Goal: Information Seeking & Learning: Learn about a topic

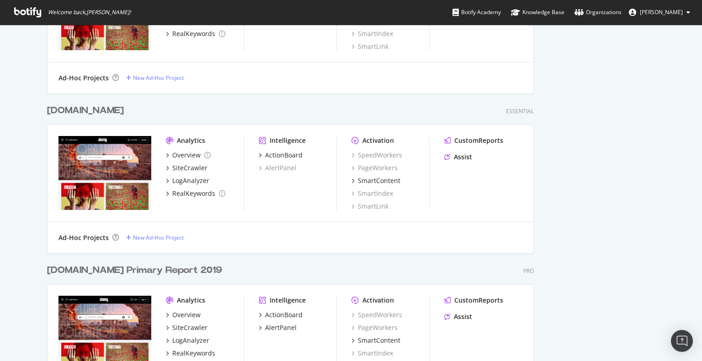
scroll to position [578, 0]
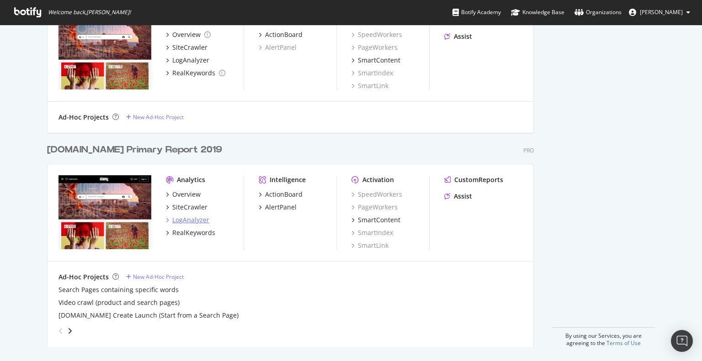
click at [188, 221] on div "LogAnalyzer" at bounding box center [190, 220] width 37 height 9
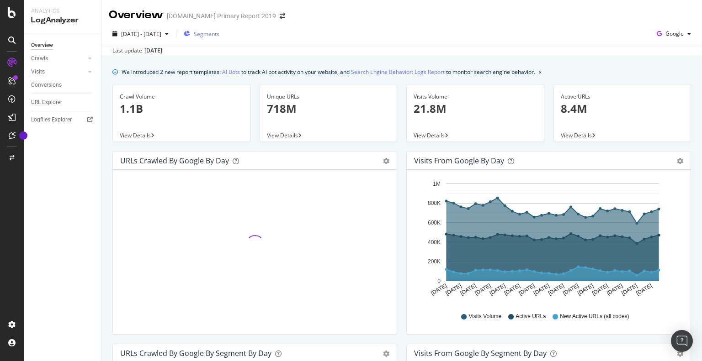
click at [219, 36] on span "Segments" at bounding box center [207, 34] width 26 height 8
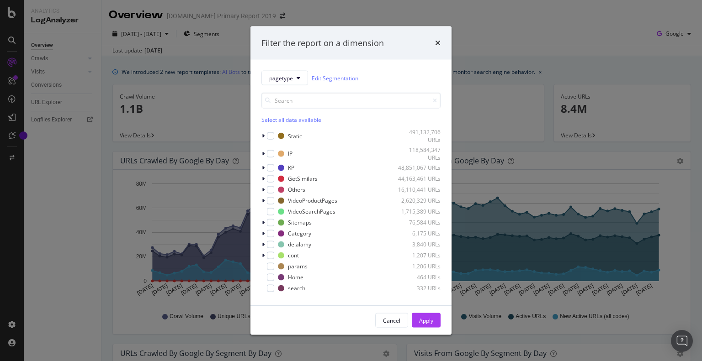
click at [516, 36] on div "Filter the report on a dimension pagetype Edit Segmentation Select all data ava…" at bounding box center [351, 180] width 702 height 361
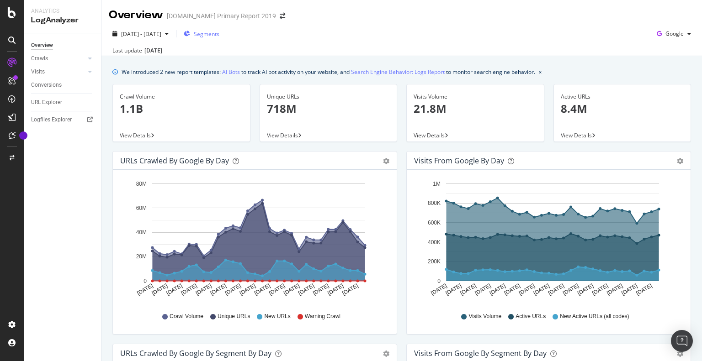
click at [219, 37] on span "Segments" at bounding box center [207, 34] width 26 height 8
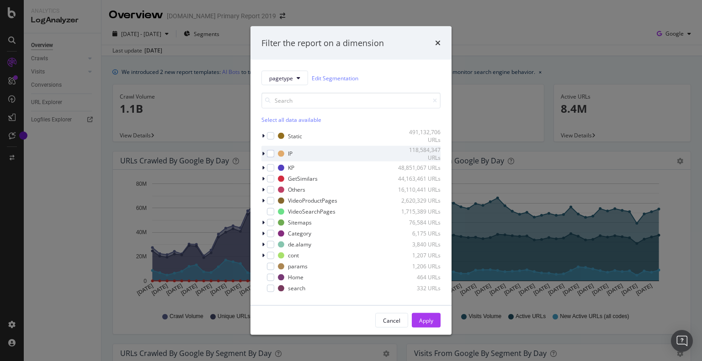
click at [267, 149] on div "IP 118,584,347 URLs" at bounding box center [350, 154] width 179 height 16
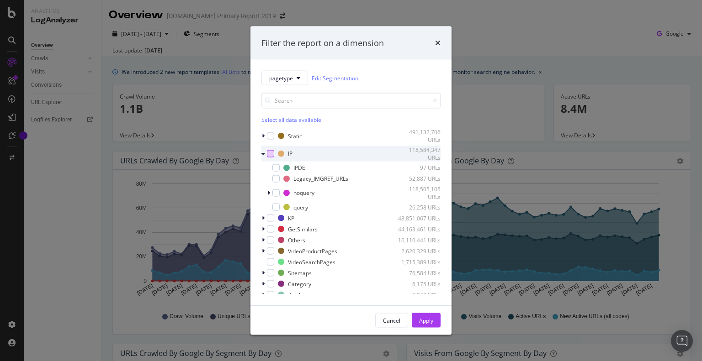
click at [269, 151] on div "modal" at bounding box center [270, 153] width 7 height 7
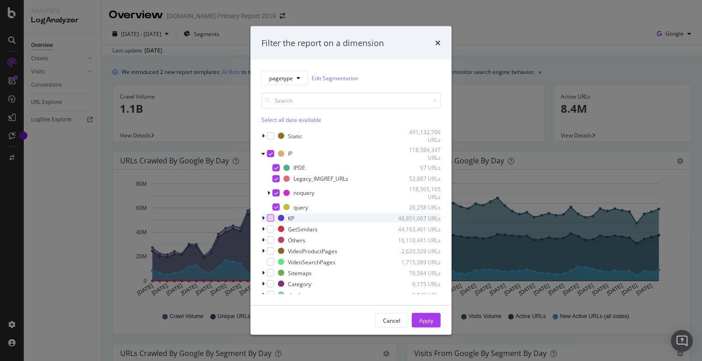
click at [271, 221] on div "modal" at bounding box center [270, 218] width 7 height 7
click at [272, 230] on div "modal" at bounding box center [270, 229] width 7 height 7
click at [269, 240] on div "modal" at bounding box center [270, 240] width 7 height 7
click at [269, 253] on div "modal" at bounding box center [270, 251] width 7 height 7
click at [269, 264] on div "modal" at bounding box center [270, 262] width 7 height 7
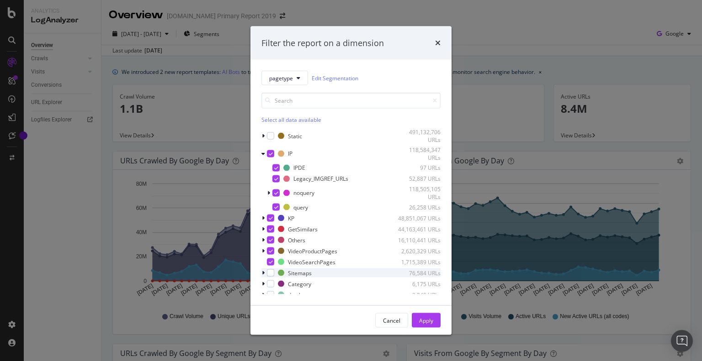
click at [271, 277] on div "Sitemaps 76,584 URLs" at bounding box center [350, 273] width 179 height 9
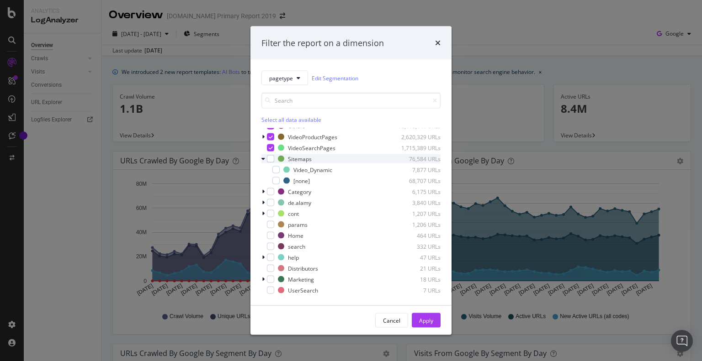
click at [268, 154] on div "Sitemaps 76,584 URLs" at bounding box center [350, 158] width 179 height 9
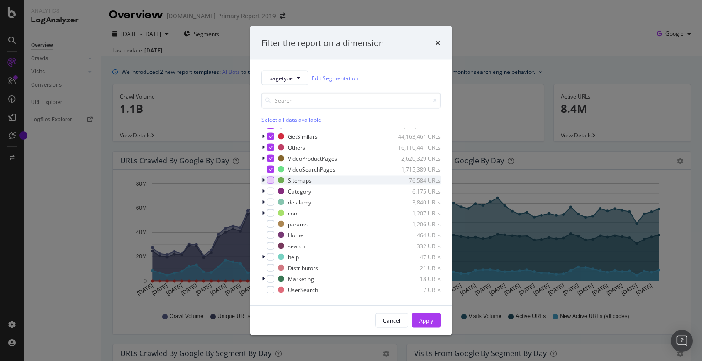
click at [269, 182] on div "modal" at bounding box center [270, 180] width 7 height 7
click at [270, 189] on div "modal" at bounding box center [270, 191] width 7 height 7
click at [269, 199] on div "modal" at bounding box center [270, 202] width 7 height 7
click at [271, 210] on div "modal" at bounding box center [270, 213] width 7 height 7
drag, startPoint x: 270, startPoint y: 222, endPoint x: 269, endPoint y: 230, distance: 8.2
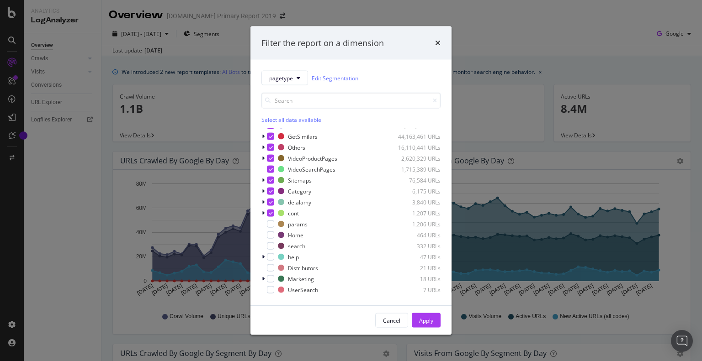
click at [269, 222] on div "modal" at bounding box center [270, 224] width 7 height 7
click at [270, 235] on div "modal" at bounding box center [270, 235] width 7 height 7
click at [269, 246] on div "modal" at bounding box center [270, 246] width 7 height 7
click at [270, 258] on div "modal" at bounding box center [270, 257] width 7 height 7
click at [270, 267] on div "modal" at bounding box center [270, 268] width 7 height 7
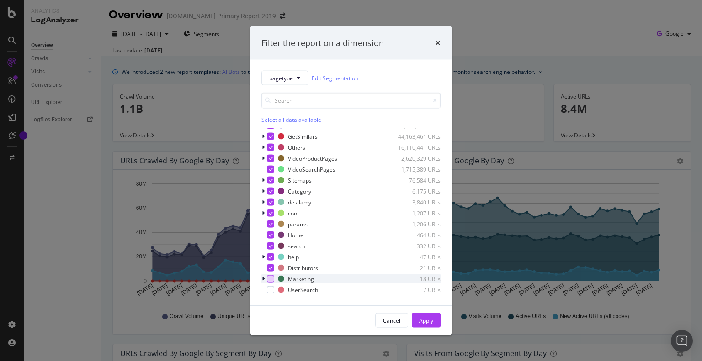
click at [271, 281] on div "modal" at bounding box center [270, 279] width 7 height 7
click at [272, 288] on div "modal" at bounding box center [270, 290] width 7 height 7
click at [427, 326] on div "Apply" at bounding box center [426, 321] width 14 height 14
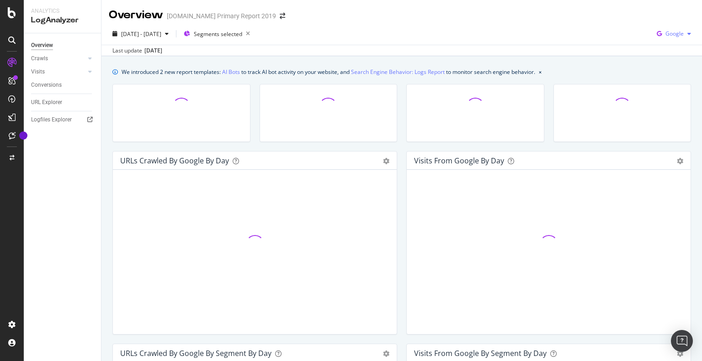
click at [675, 34] on span "Google" at bounding box center [674, 34] width 18 height 8
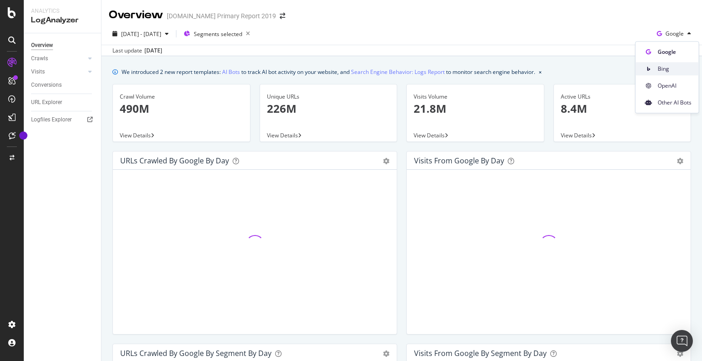
click at [658, 69] on span "Bing" at bounding box center [675, 69] width 34 height 8
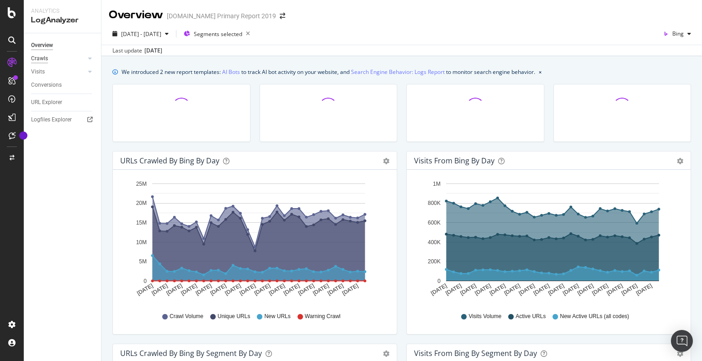
click at [39, 58] on div "Crawls" at bounding box center [39, 59] width 17 height 10
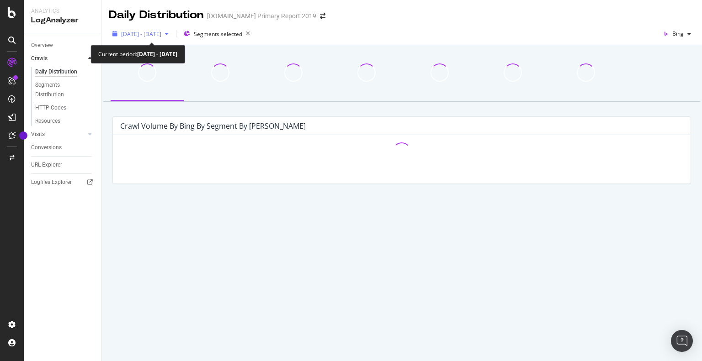
click at [142, 40] on div "[DATE] - [DATE]" at bounding box center [141, 34] width 64 height 14
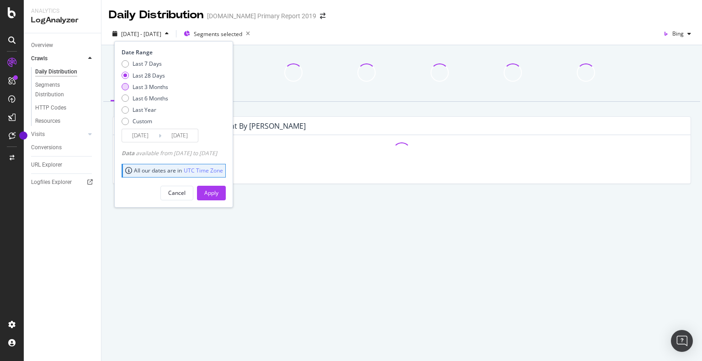
click at [135, 87] on div "Last 3 Months" at bounding box center [151, 87] width 36 height 8
type input "[DATE]"
click at [217, 197] on button "Apply" at bounding box center [211, 193] width 29 height 15
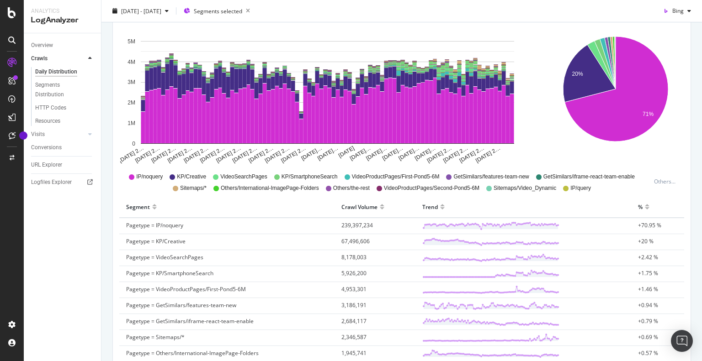
scroll to position [46, 0]
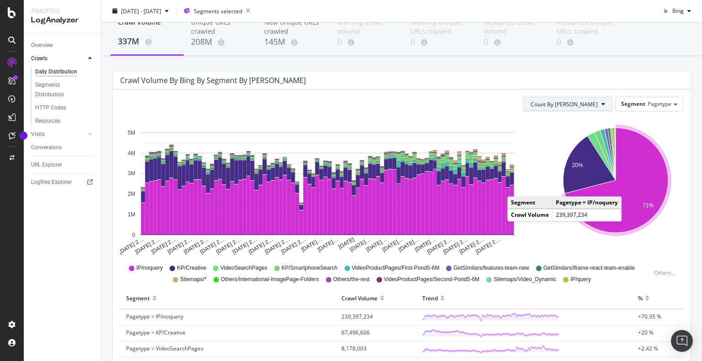
click at [570, 104] on span "Count By [PERSON_NAME]" at bounding box center [564, 105] width 67 height 8
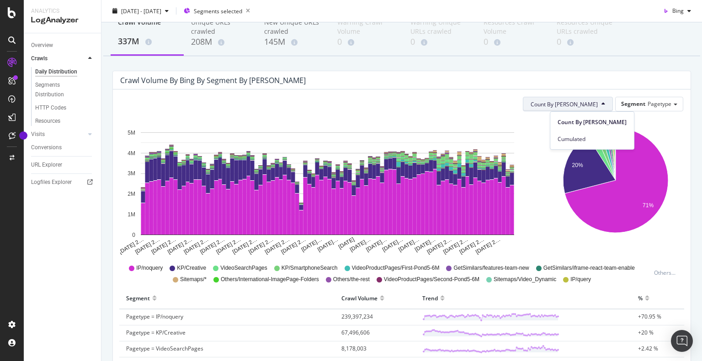
click at [680, 137] on div "20% 71% Segment Crawl Volume Pagetype = IP/noquery 239,397,234 Pagetype = KP/Cr…" at bounding box center [616, 187] width 143 height 137
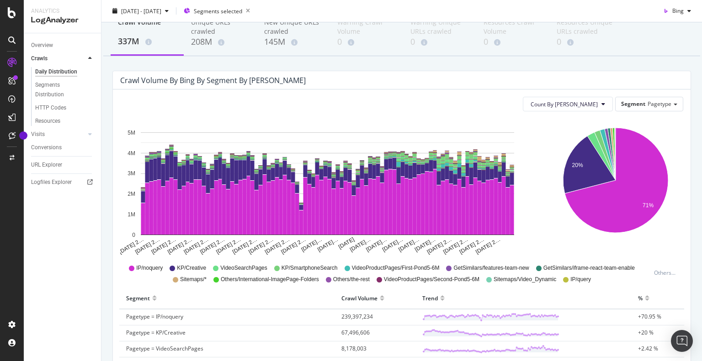
scroll to position [0, 0]
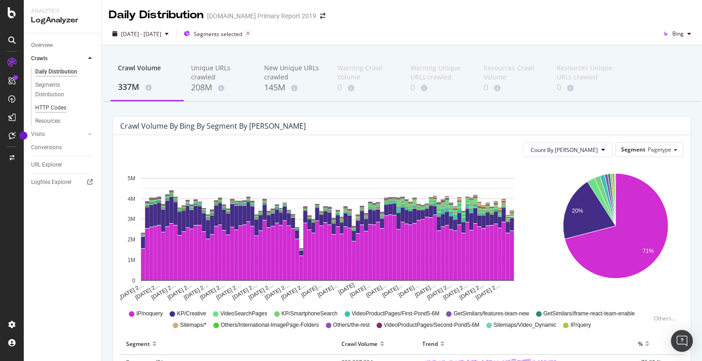
click at [50, 110] on div "HTTP Codes" at bounding box center [50, 108] width 31 height 10
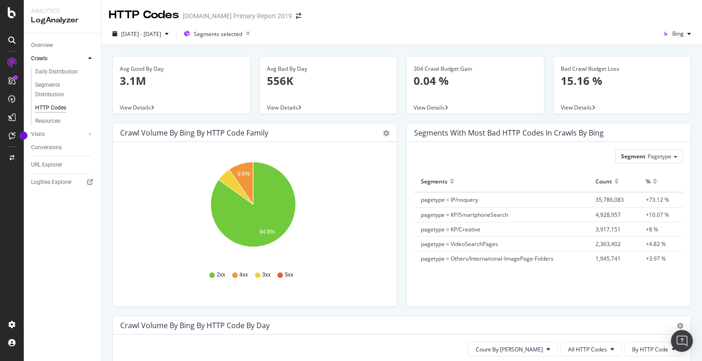
scroll to position [183, 0]
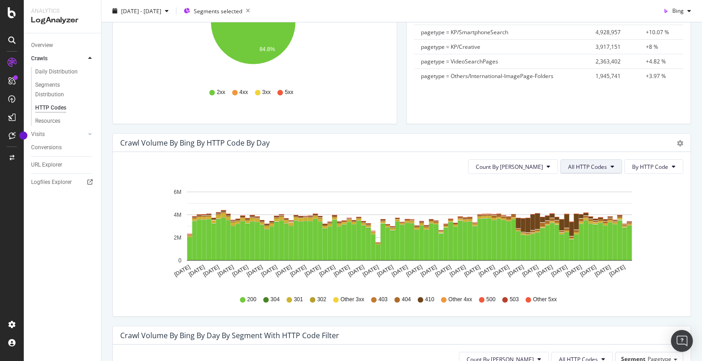
click at [590, 167] on span "All HTTP Codes" at bounding box center [587, 167] width 39 height 8
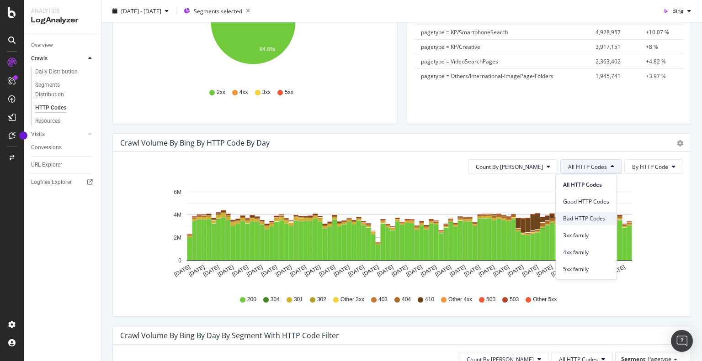
click at [573, 215] on span "Bad HTTP Codes" at bounding box center [586, 218] width 46 height 8
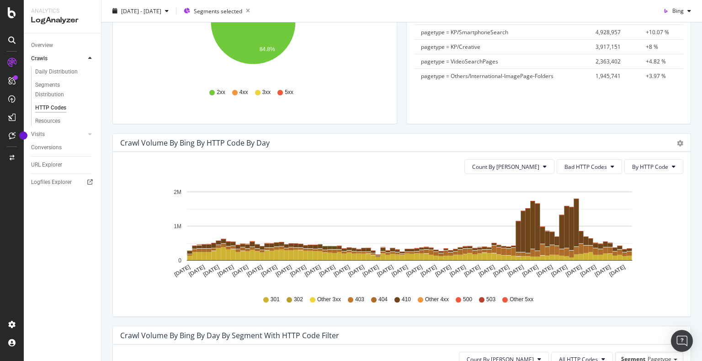
scroll to position [320, 0]
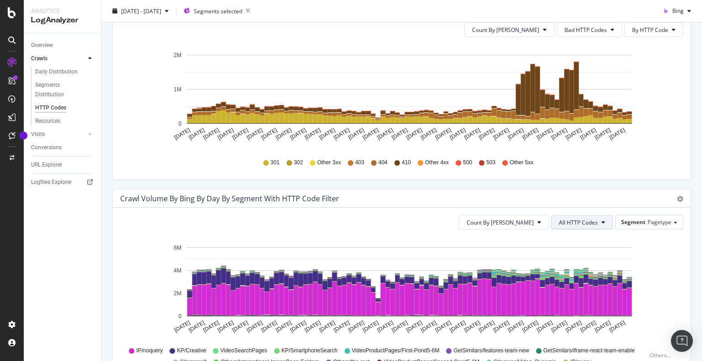
click at [588, 224] on span "All HTTP Codes" at bounding box center [578, 223] width 39 height 8
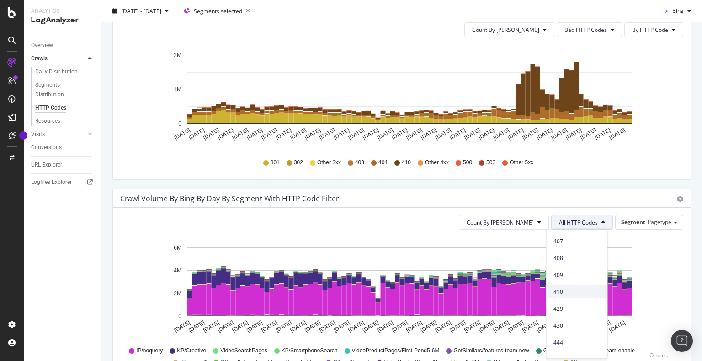
click at [564, 291] on span "410" at bounding box center [576, 292] width 46 height 8
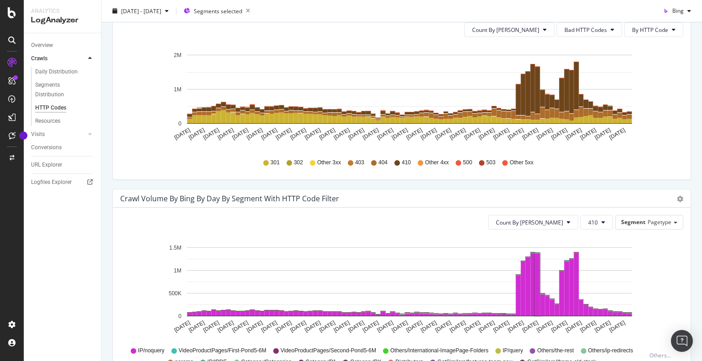
scroll to position [457, 0]
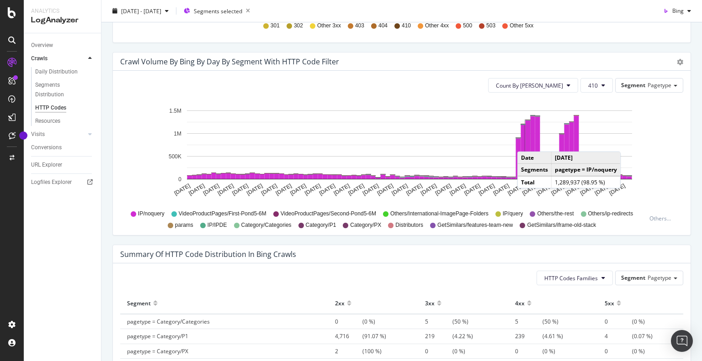
click at [526, 142] on rect "A chart." at bounding box center [528, 150] width 5 height 58
